Goal: Transaction & Acquisition: Purchase product/service

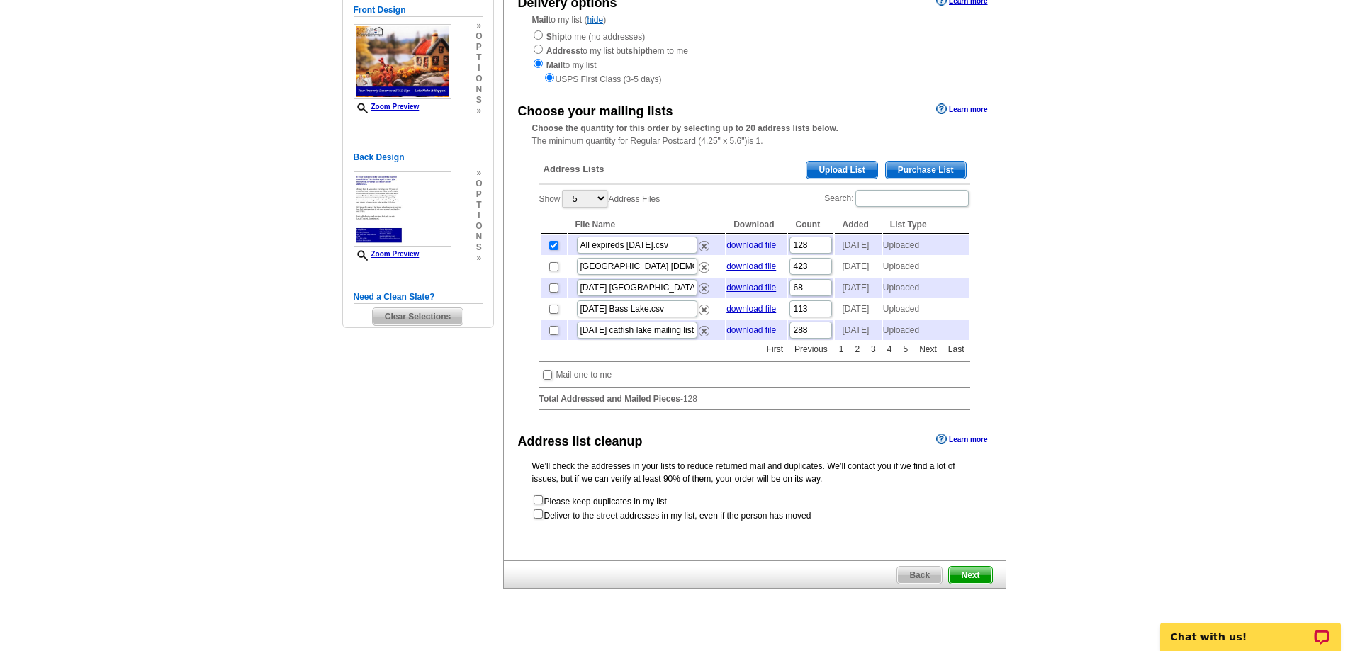
scroll to position [354, 0]
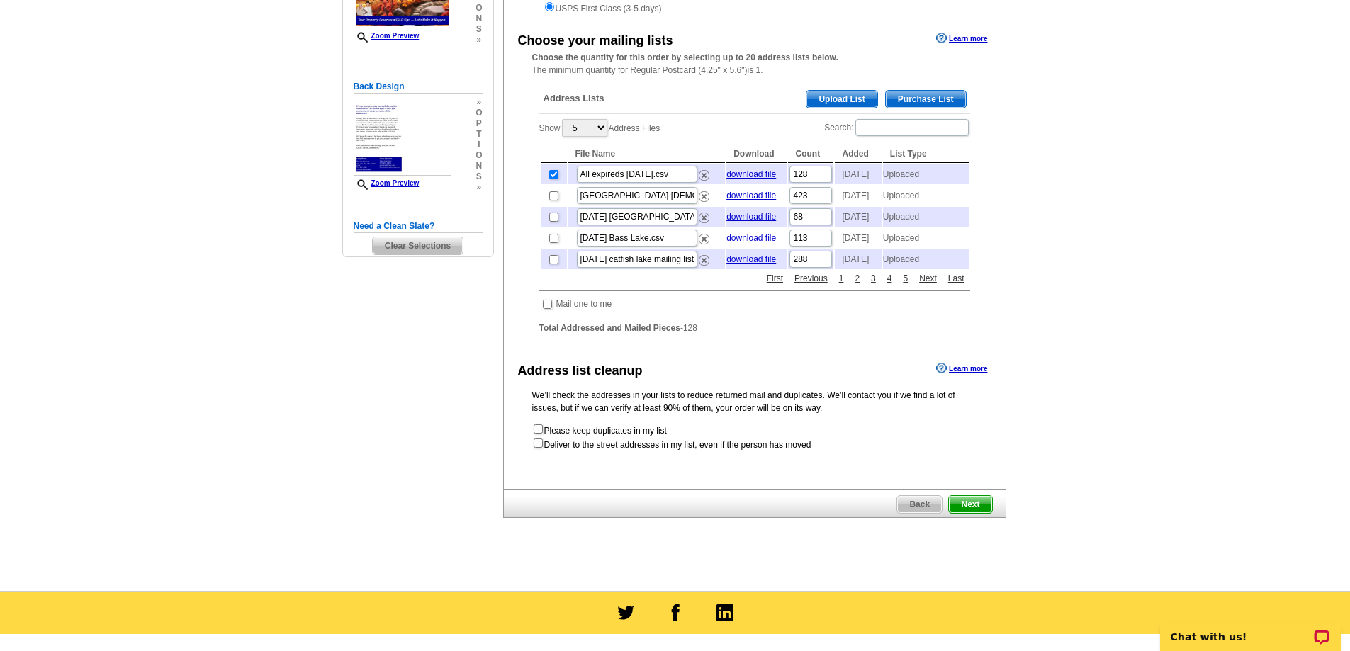
click at [959, 513] on span "Next" at bounding box center [970, 504] width 43 height 17
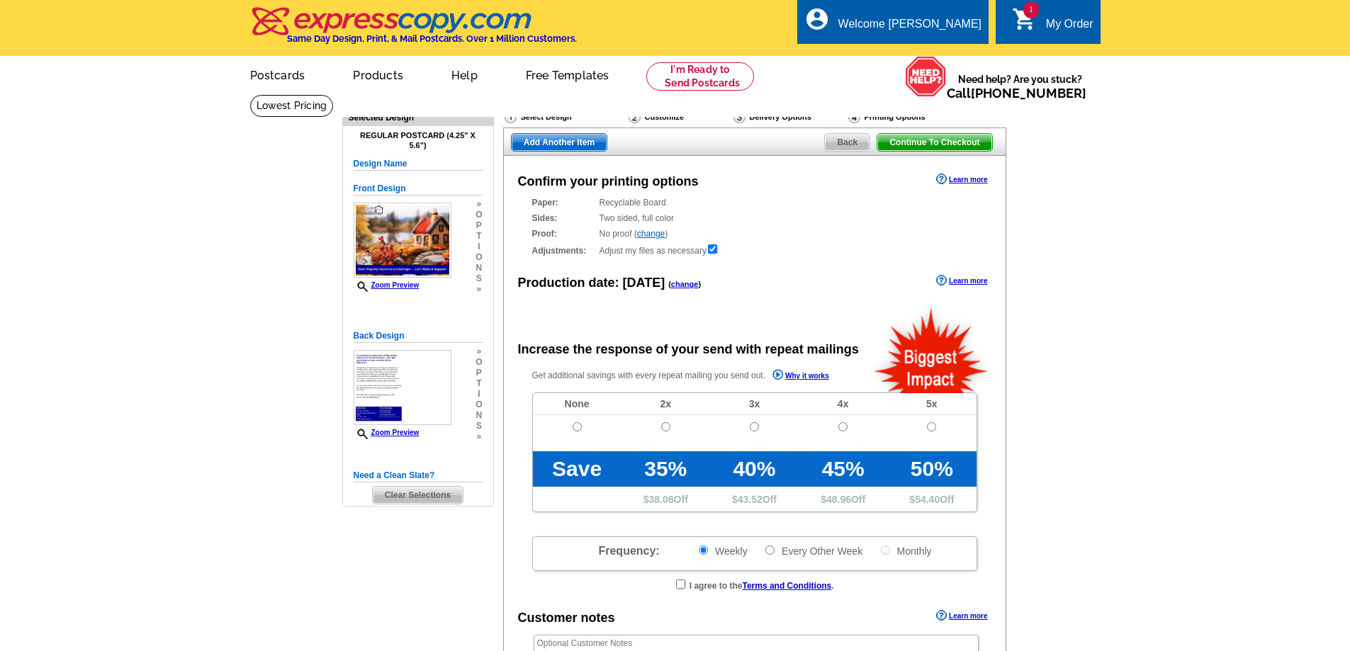
radio input "false"
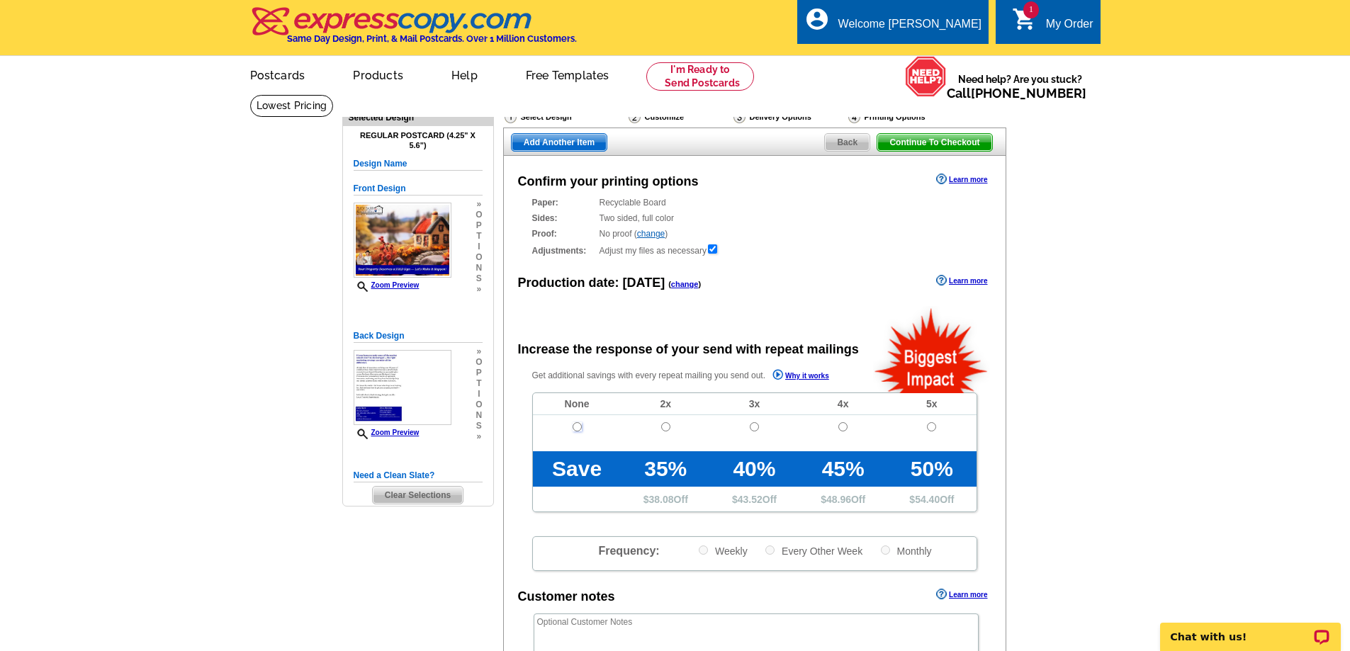
click at [578, 429] on input "radio" at bounding box center [576, 426] width 9 height 9
radio input "true"
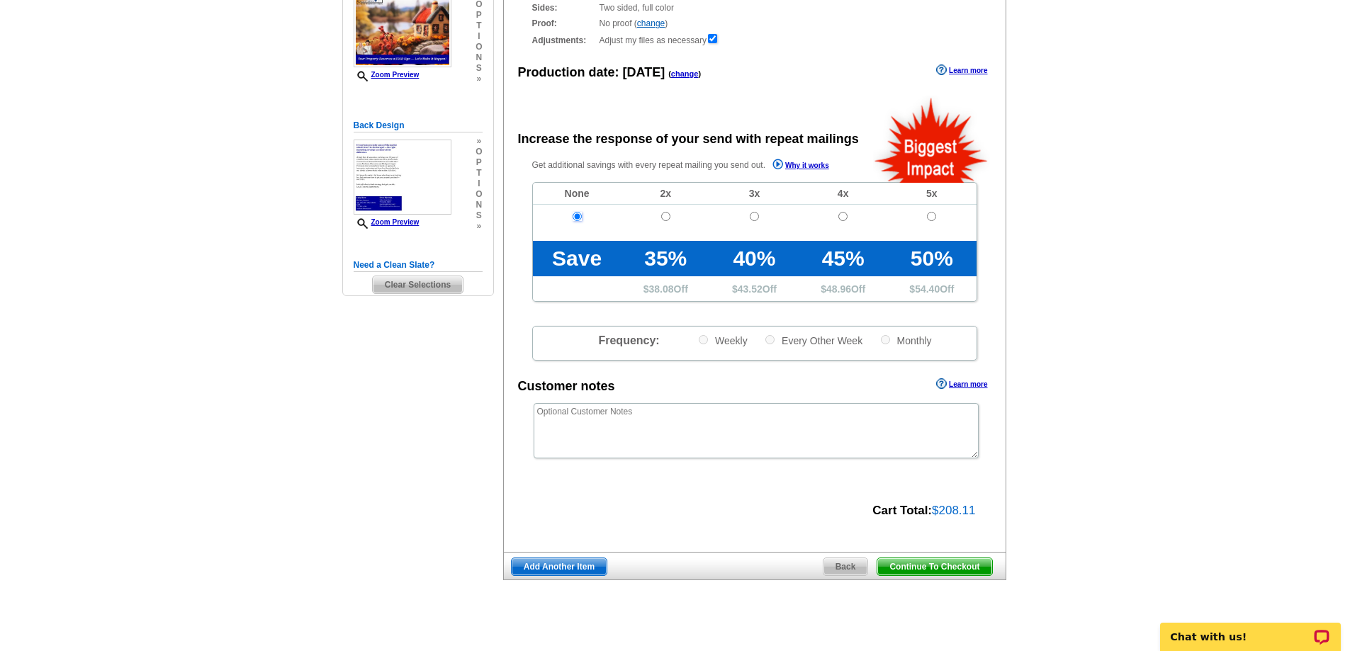
scroll to position [283, 0]
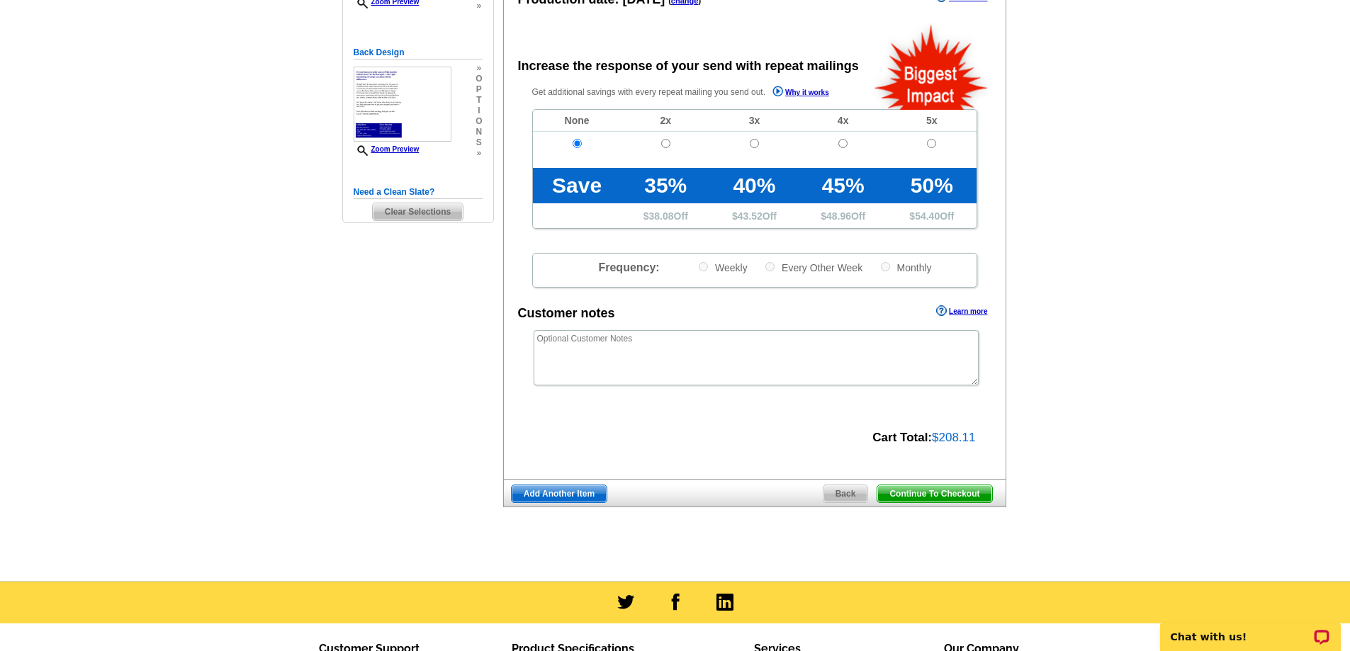
drag, startPoint x: 933, startPoint y: 496, endPoint x: 1123, endPoint y: 421, distance: 204.2
click at [933, 495] on span "Continue To Checkout" at bounding box center [934, 493] width 114 height 17
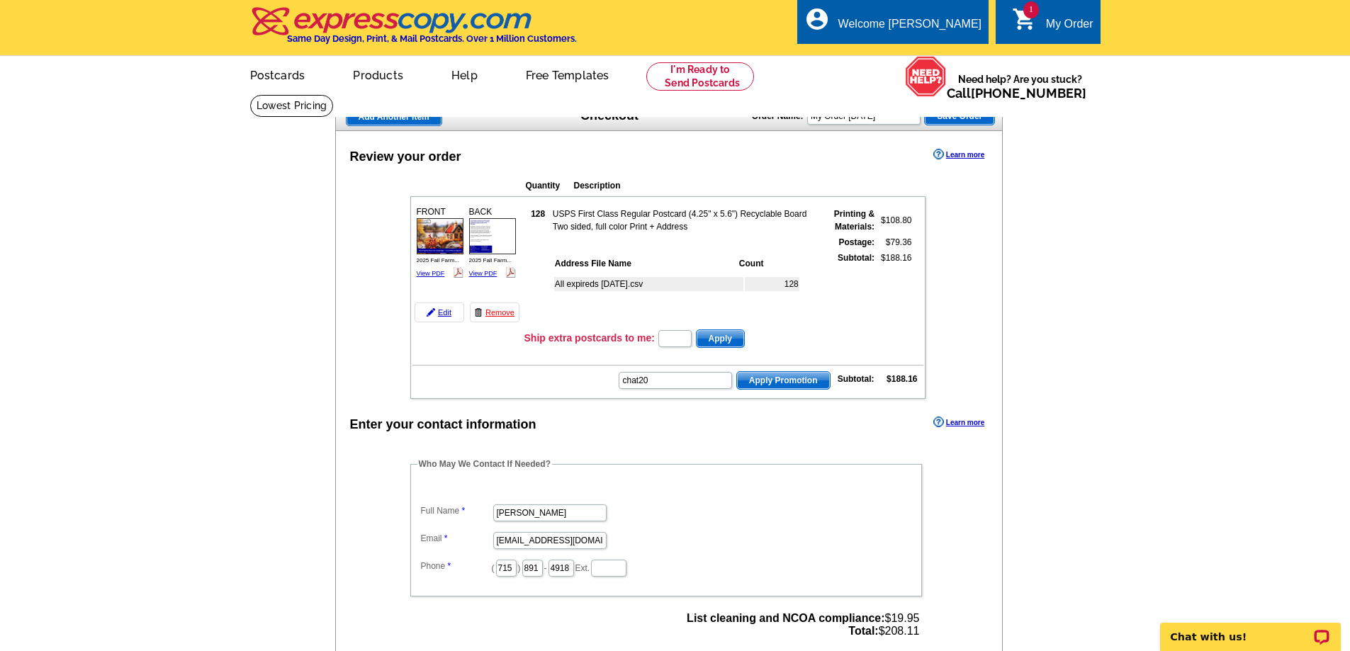
type input "chat20"
click at [736, 371] on button "Apply Promotion" at bounding box center [783, 380] width 94 height 18
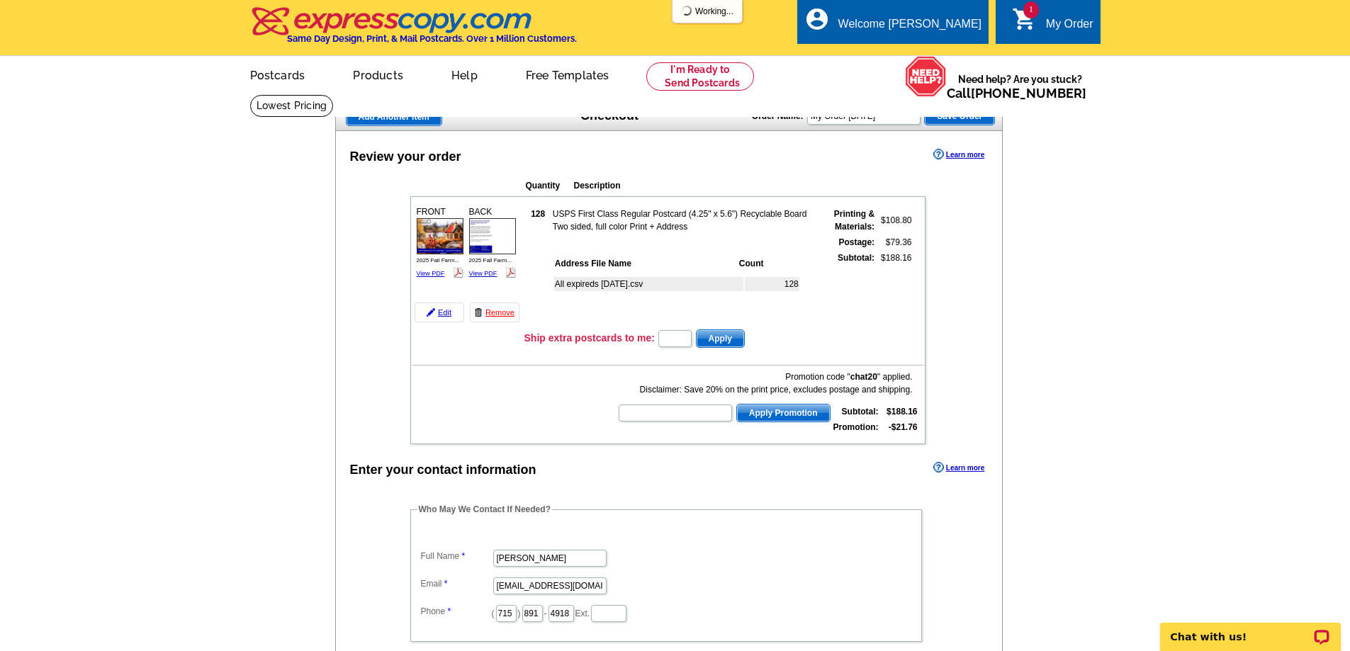
click at [1092, 431] on main "Add Another Item Checkout Order Name: My Order 2025-10-08 Save Order Review you…" at bounding box center [675, 601] width 1350 height 1014
click at [1246, 346] on main "Add Another Item Checkout Order Name: My Order 2025-10-08 Save Order Review you…" at bounding box center [675, 601] width 1350 height 1014
click at [388, 113] on span "Add Another Item" at bounding box center [393, 116] width 95 height 17
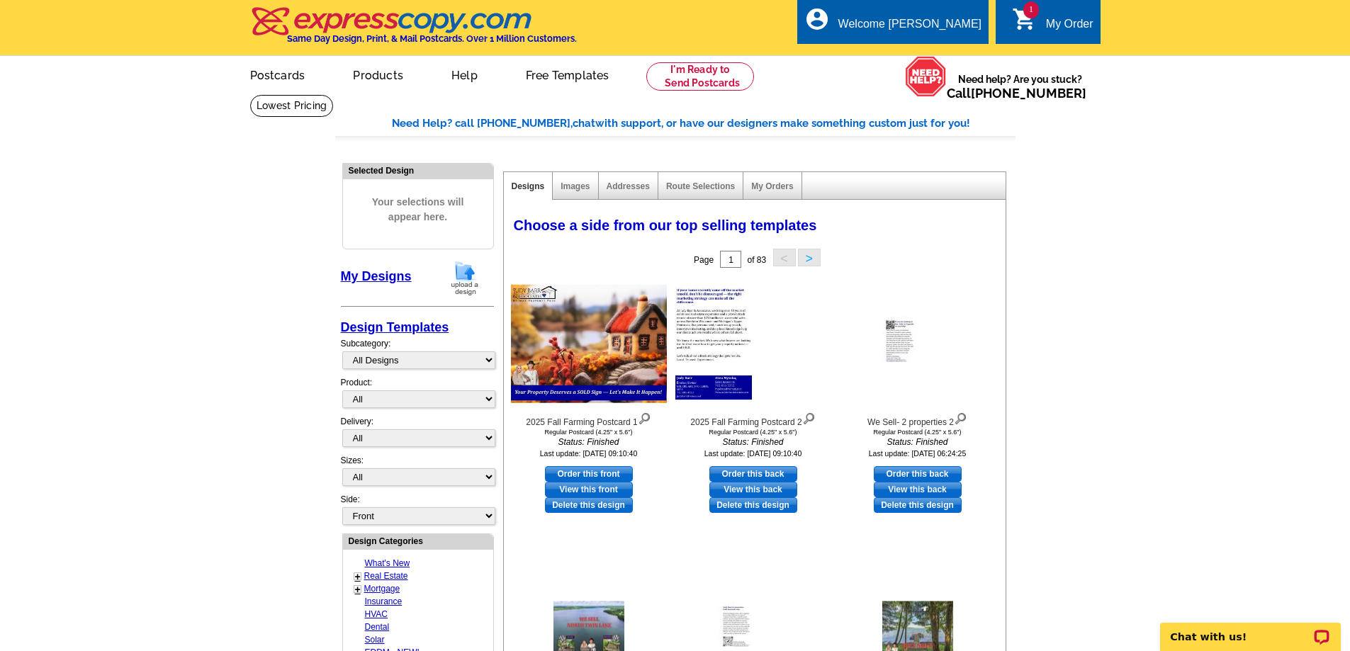
click at [1054, 23] on div "My Order" at bounding box center [1069, 28] width 47 height 20
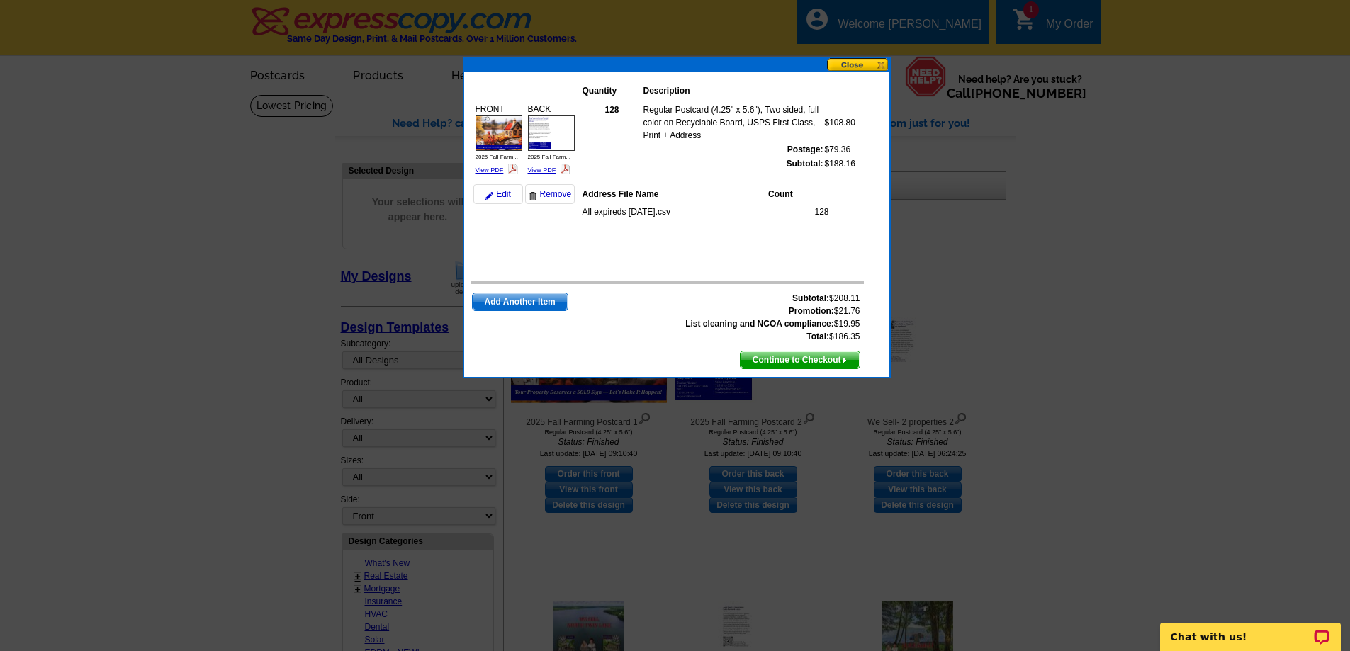
click at [823, 356] on span "Continue to Checkout" at bounding box center [799, 359] width 119 height 17
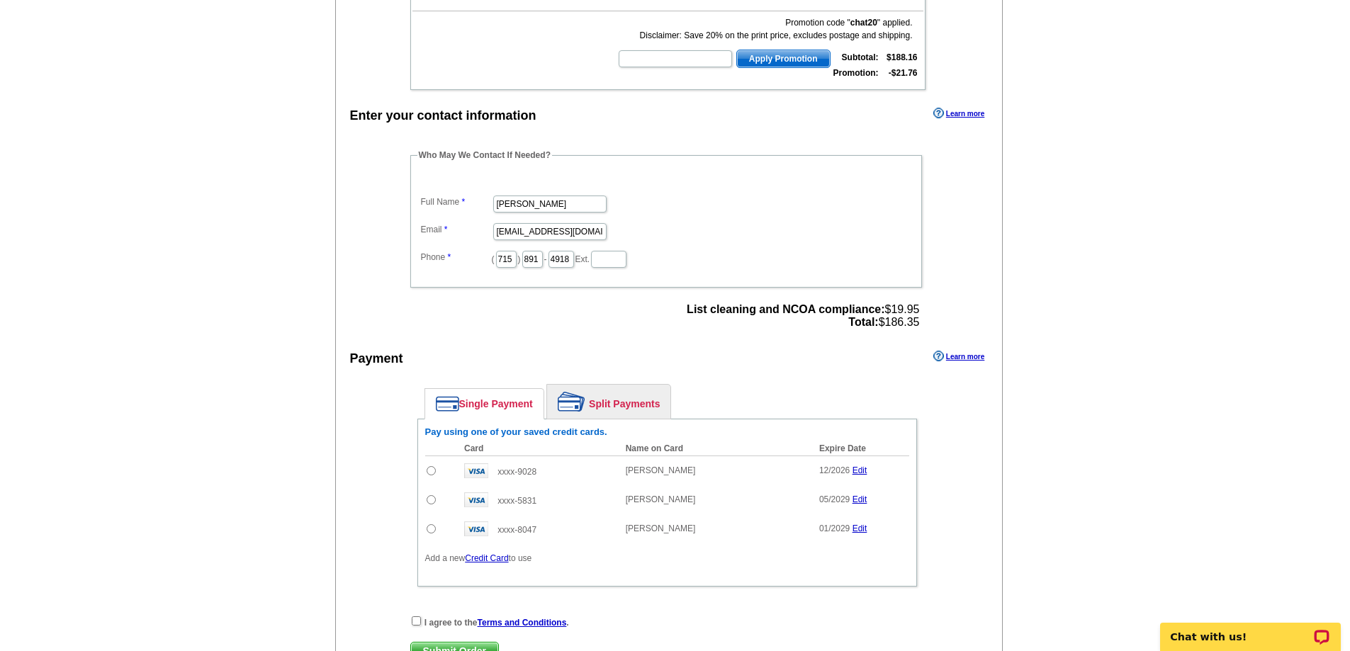
click at [431, 501] on input "radio" at bounding box center [431, 499] width 9 height 9
radio input "true"
click at [1050, 415] on main "Add Another Item Checkout Order Name: My Order 2025-10-08 Save Order Review you…" at bounding box center [675, 247] width 1350 height 1014
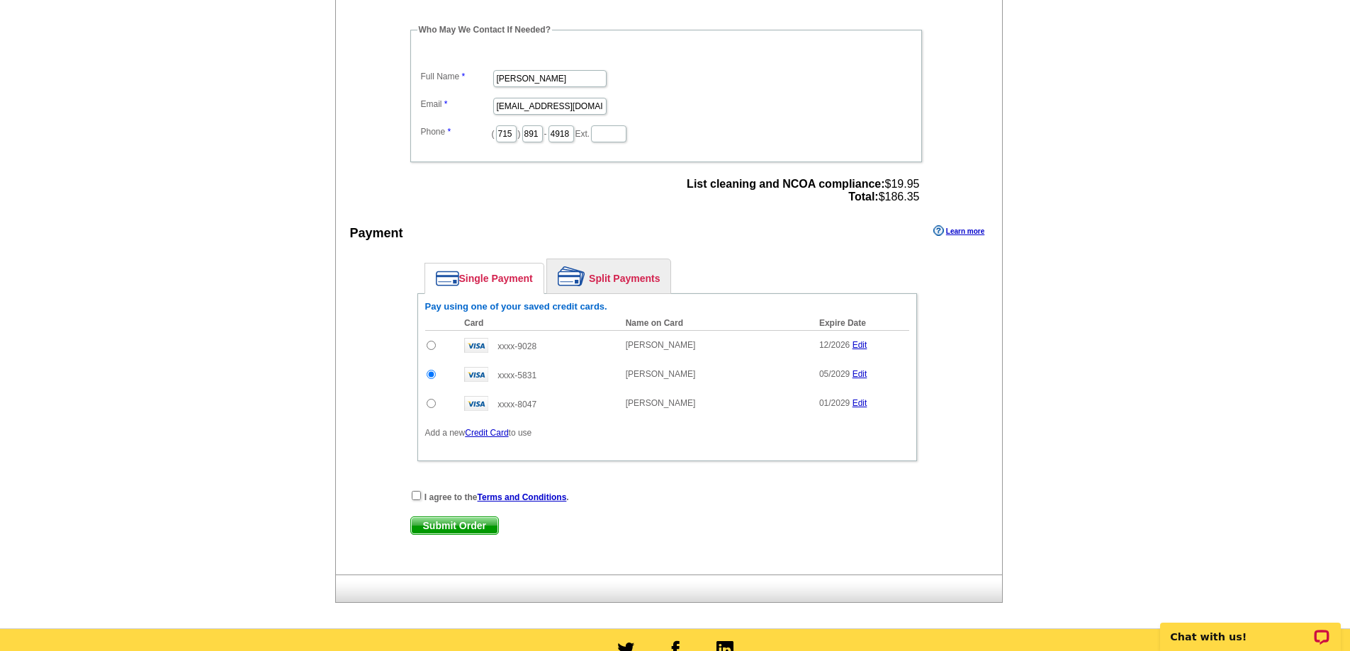
scroll to position [567, 0]
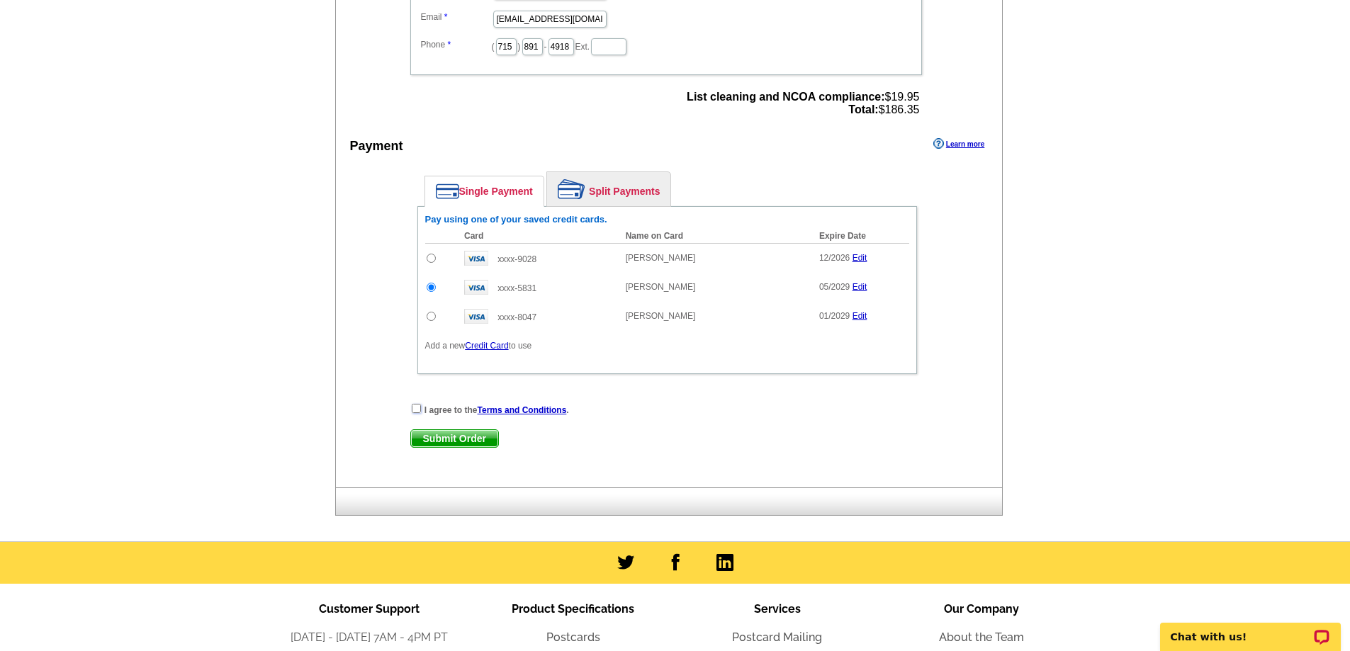
click at [415, 410] on input "checkbox" at bounding box center [416, 408] width 9 height 9
checkbox input "true"
click at [432, 443] on span "Submit Order" at bounding box center [454, 438] width 87 height 17
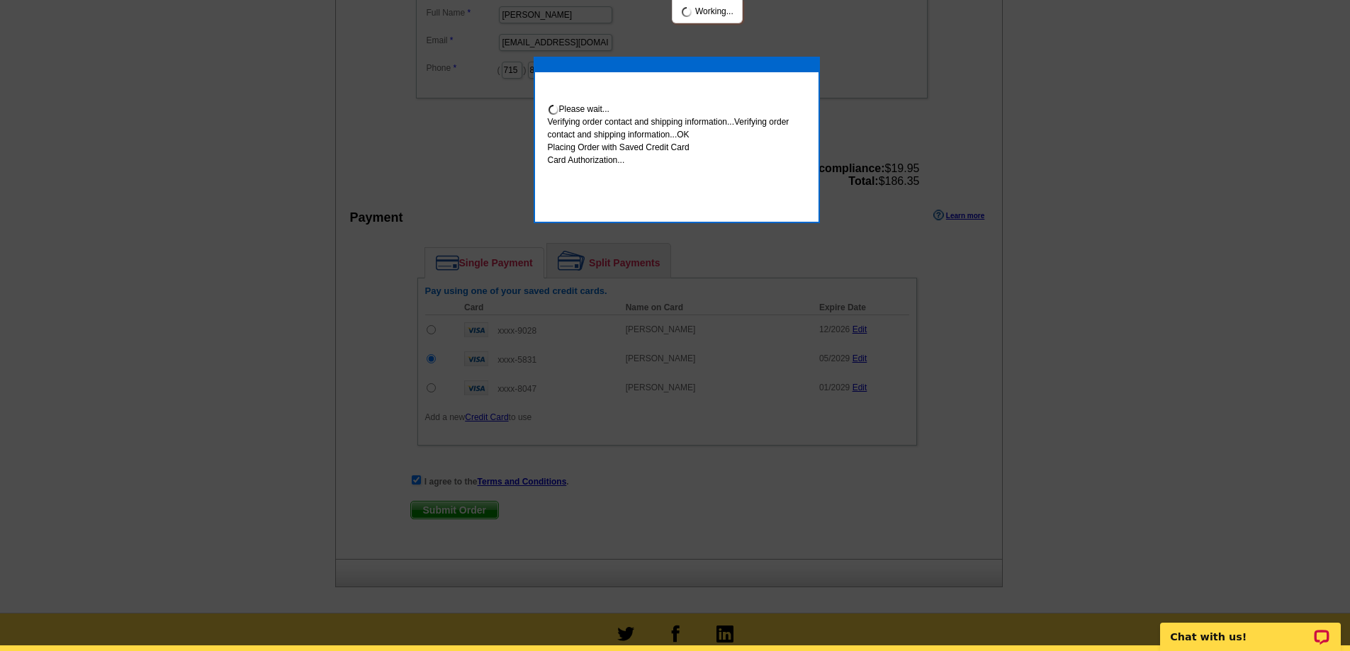
scroll to position [561, 0]
